Goal: Task Accomplishment & Management: Manage account settings

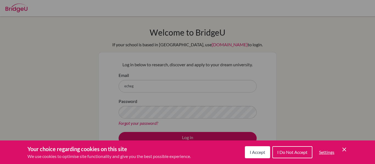
click at [253, 152] on span "I Accept" at bounding box center [257, 152] width 15 height 5
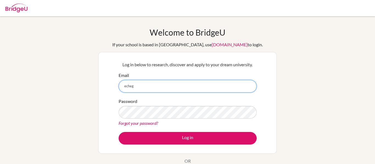
click at [163, 89] on input "echeg" at bounding box center [187, 86] width 138 height 13
type input "[EMAIL_ADDRESS][DOMAIN_NAME]"
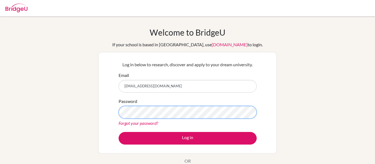
click at [118, 132] on button "Log in" at bounding box center [187, 138] width 138 height 13
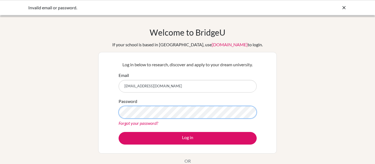
click at [118, 132] on button "Log in" at bounding box center [187, 138] width 138 height 13
